Goal: Find specific page/section: Find specific page/section

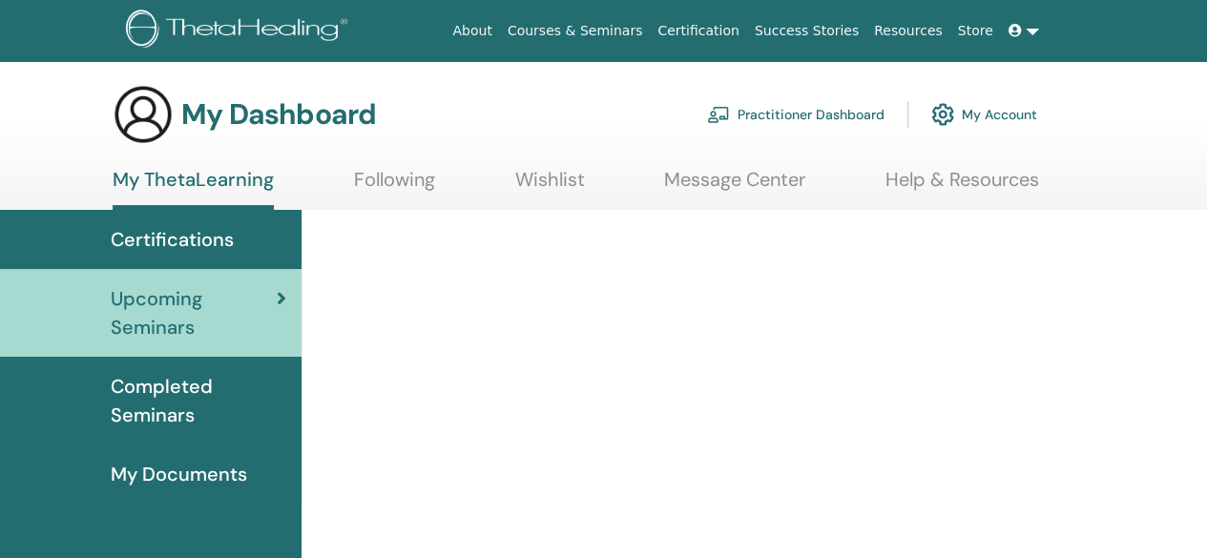
click at [219, 248] on span "Certifications" at bounding box center [172, 239] width 123 height 29
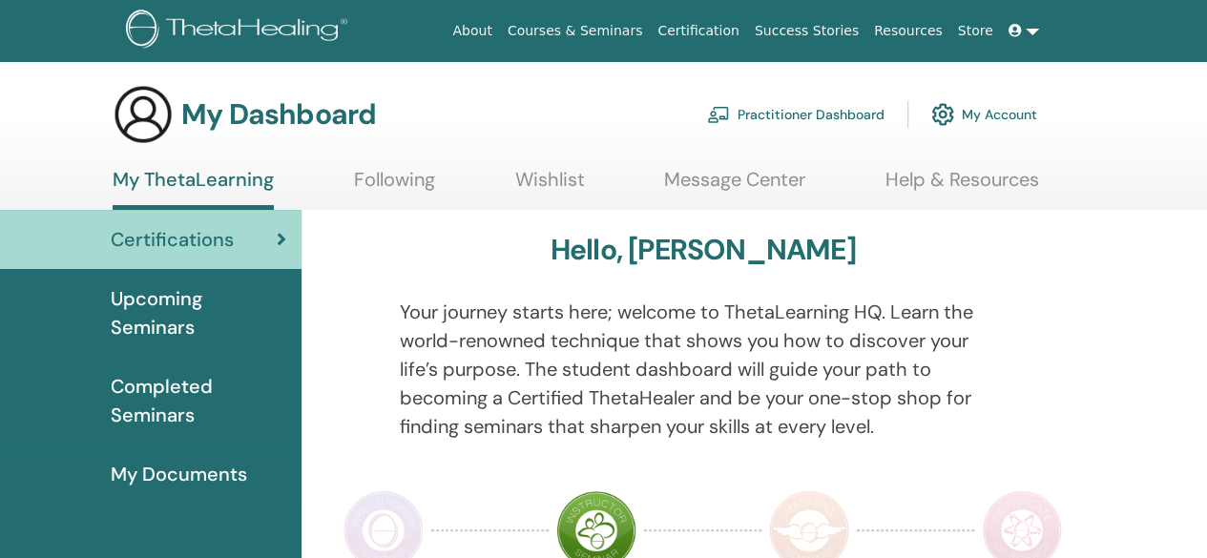
click at [151, 392] on span "Completed Seminars" at bounding box center [199, 400] width 176 height 57
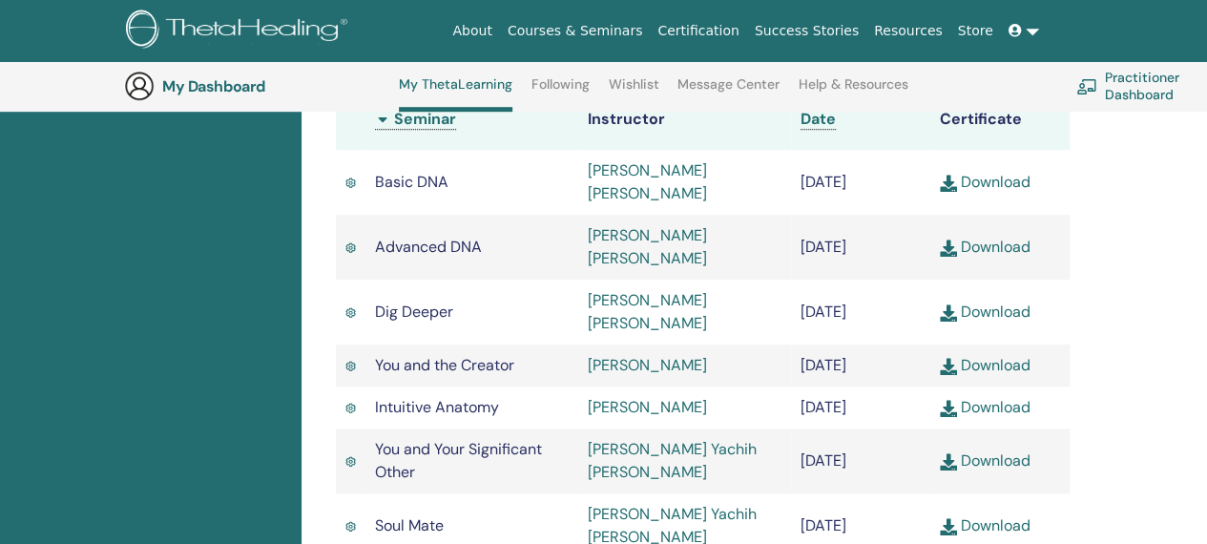
scroll to position [555, 0]
